Goal: Task Accomplishment & Management: Manage account settings

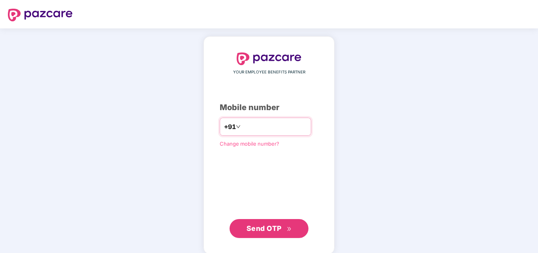
type input "**********"
click at [260, 223] on span "Send OTP" at bounding box center [269, 228] width 45 height 11
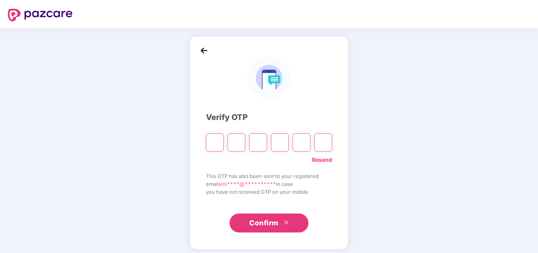
type input "*"
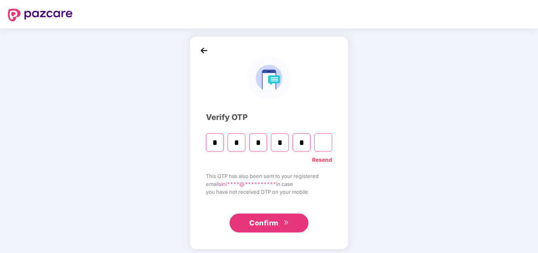
type input "*"
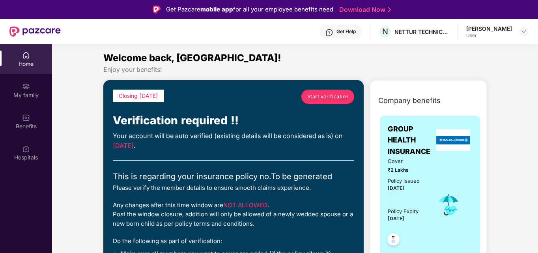
click at [332, 91] on link "Start verification" at bounding box center [328, 97] width 53 height 14
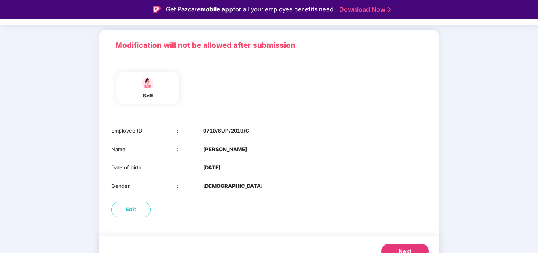
scroll to position [59, 0]
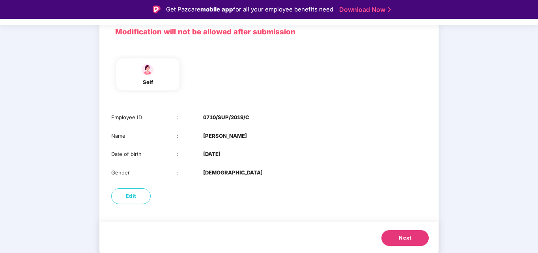
click at [412, 242] on button "Next" at bounding box center [405, 238] width 47 height 16
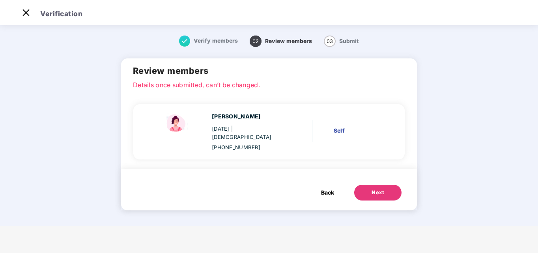
scroll to position [0, 0]
click at [385, 185] on button "Next" at bounding box center [377, 193] width 47 height 16
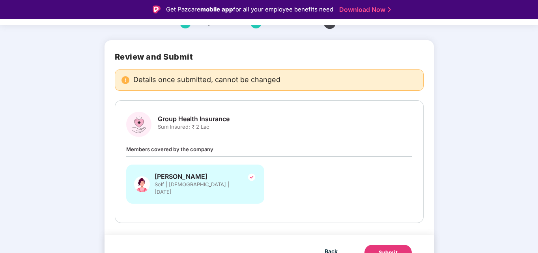
scroll to position [44, 0]
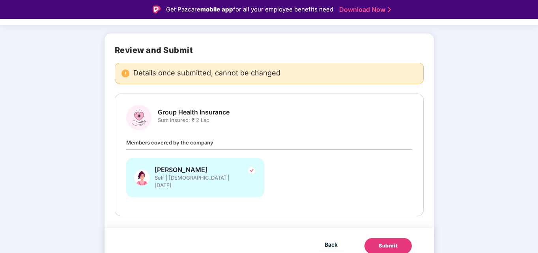
click at [193, 145] on span "Members covered by the company" at bounding box center [169, 142] width 87 height 6
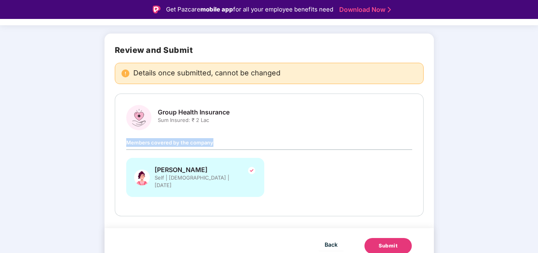
click at [193, 145] on span "Members covered by the company" at bounding box center [169, 142] width 87 height 6
click at [209, 116] on span "Group Health Insurance" at bounding box center [194, 112] width 72 height 8
drag, startPoint x: 537, startPoint y: 113, endPoint x: 539, endPoint y: 145, distance: 32.0
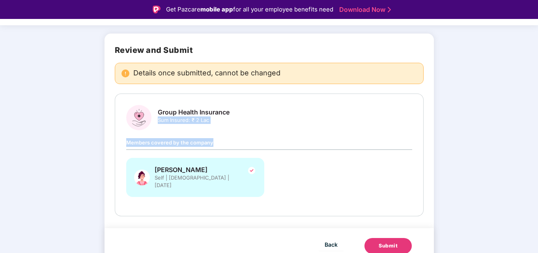
click at [538, 145] on html "Get Pazcare mobile app for all your employee benefits need Download Now Verific…" at bounding box center [269, 126] width 538 height 253
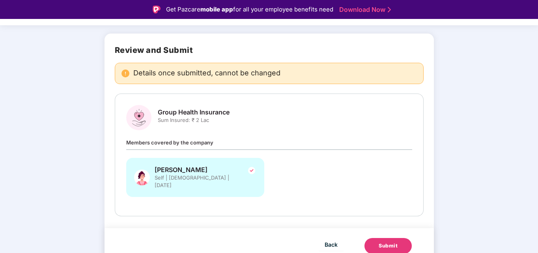
drag, startPoint x: 536, startPoint y: 83, endPoint x: 539, endPoint y: 70, distance: 13.6
click at [538, 70] on html "Get Pazcare mobile app for all your employee benefits need Download Now Verific…" at bounding box center [269, 126] width 538 height 253
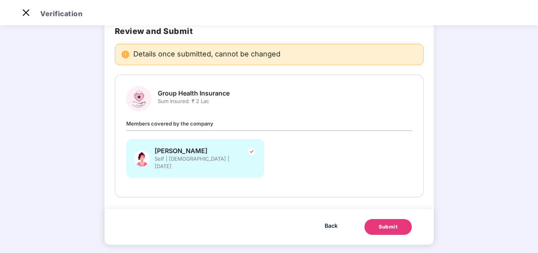
click at [396, 223] on div "Submit" at bounding box center [388, 227] width 19 height 8
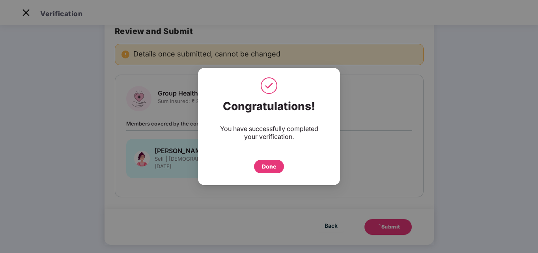
click at [264, 163] on div "Done" at bounding box center [269, 166] width 14 height 9
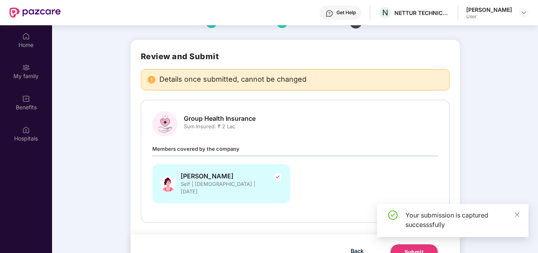
scroll to position [44, 0]
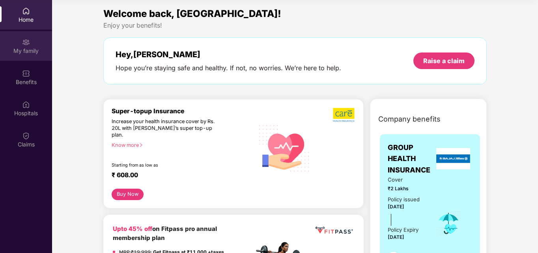
click at [26, 54] on div "My family" at bounding box center [26, 51] width 52 height 8
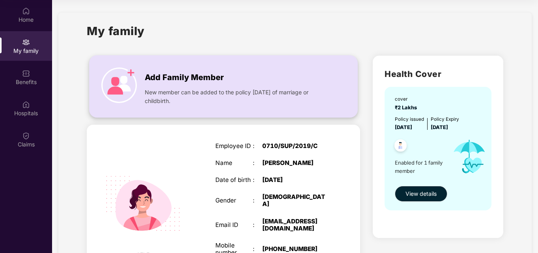
click at [206, 81] on span "Add Family Member" at bounding box center [184, 77] width 79 height 12
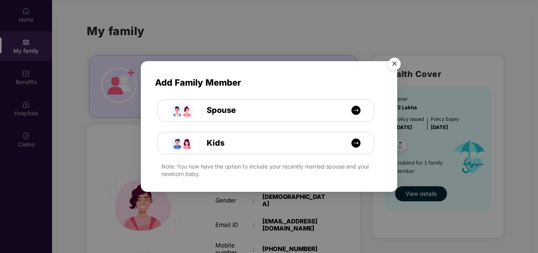
click at [398, 58] on img "Close" at bounding box center [395, 65] width 22 height 22
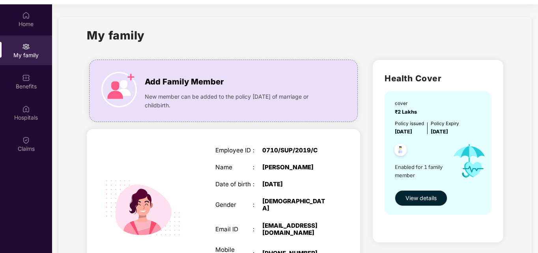
scroll to position [44, 0]
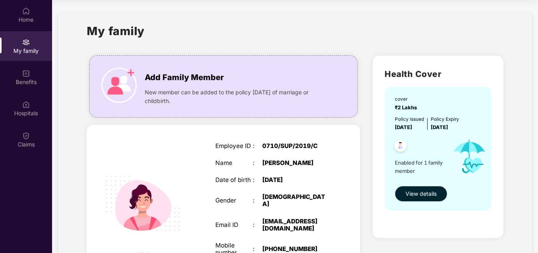
click at [434, 193] on span "View details" at bounding box center [421, 193] width 31 height 9
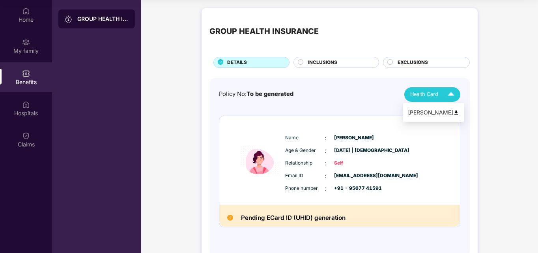
click at [454, 112] on img at bounding box center [457, 113] width 6 height 6
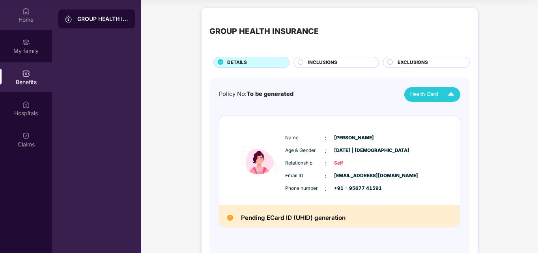
click at [34, 18] on div "Home" at bounding box center [26, 20] width 52 height 8
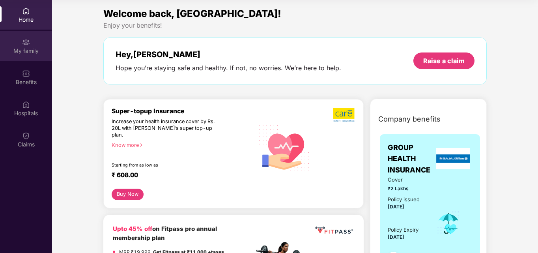
click at [26, 46] on div "My family" at bounding box center [26, 46] width 52 height 30
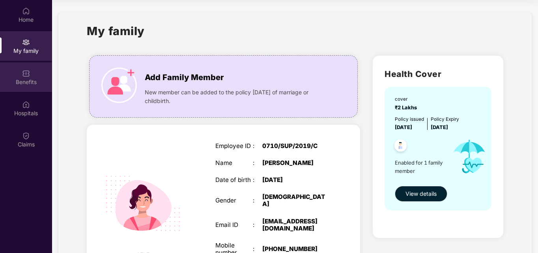
click at [34, 82] on div "Benefits" at bounding box center [26, 82] width 52 height 8
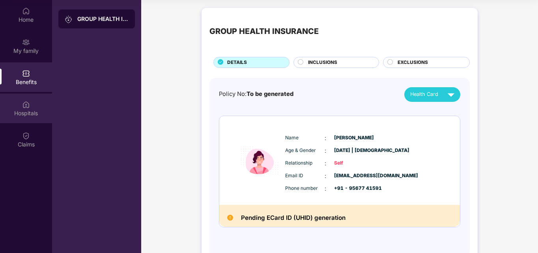
click at [28, 107] on img at bounding box center [26, 105] width 8 height 8
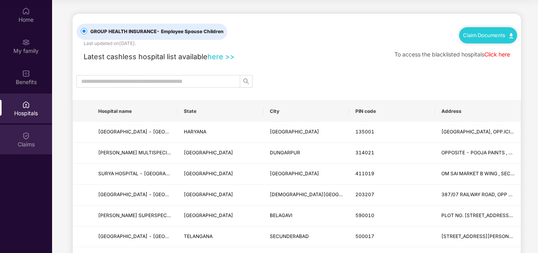
click at [26, 137] on img at bounding box center [26, 136] width 8 height 8
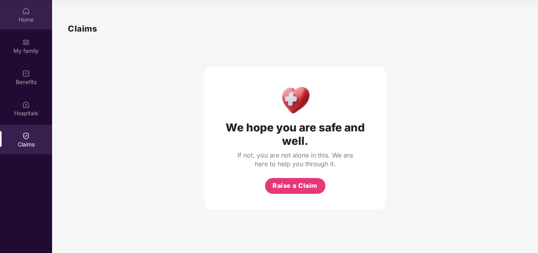
click at [21, 21] on div "Home" at bounding box center [26, 20] width 52 height 8
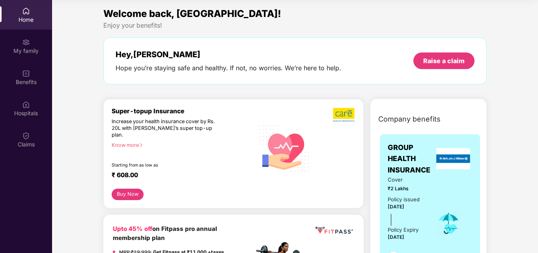
click at [229, 32] on div "Welcome back, [GEOGRAPHIC_DATA]! Enjoy your benefits! Hey, [PERSON_NAME] you’re…" at bounding box center [295, 49] width 390 height 86
